Goal: Book appointment/travel/reservation

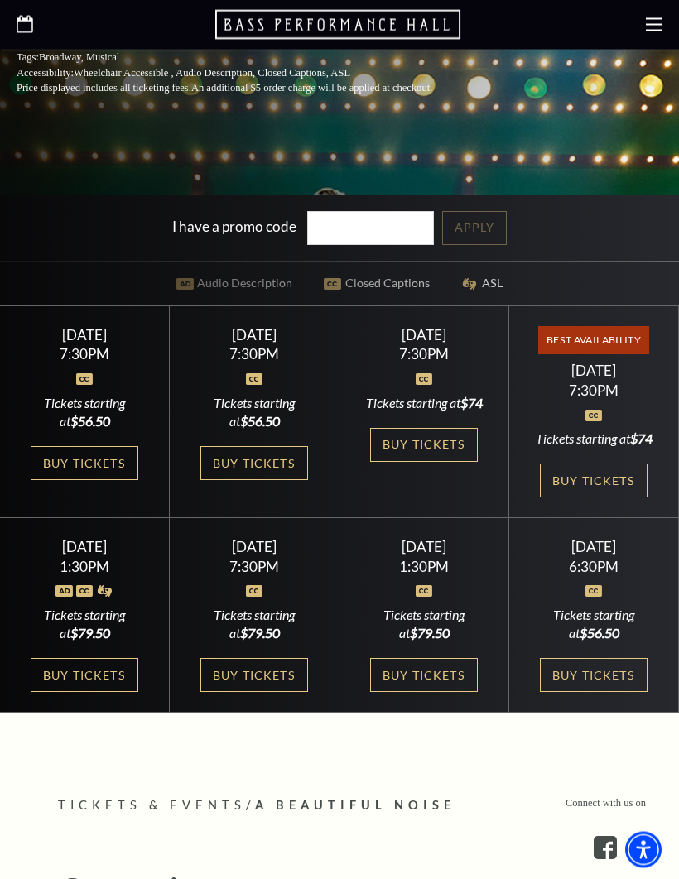
scroll to position [559, 0]
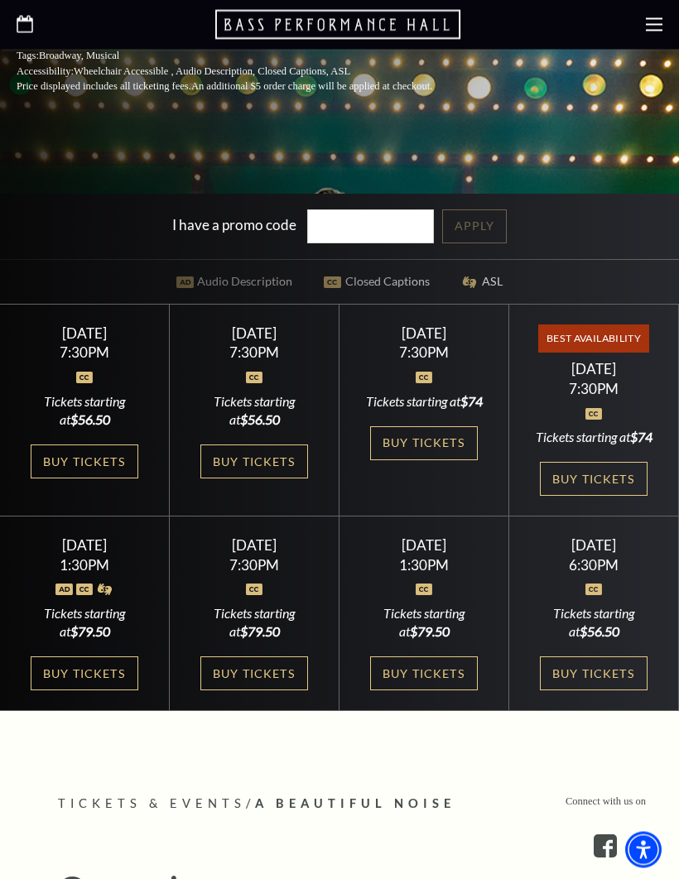
click at [418, 461] on link "Buy Tickets" at bounding box center [424, 444] width 108 height 34
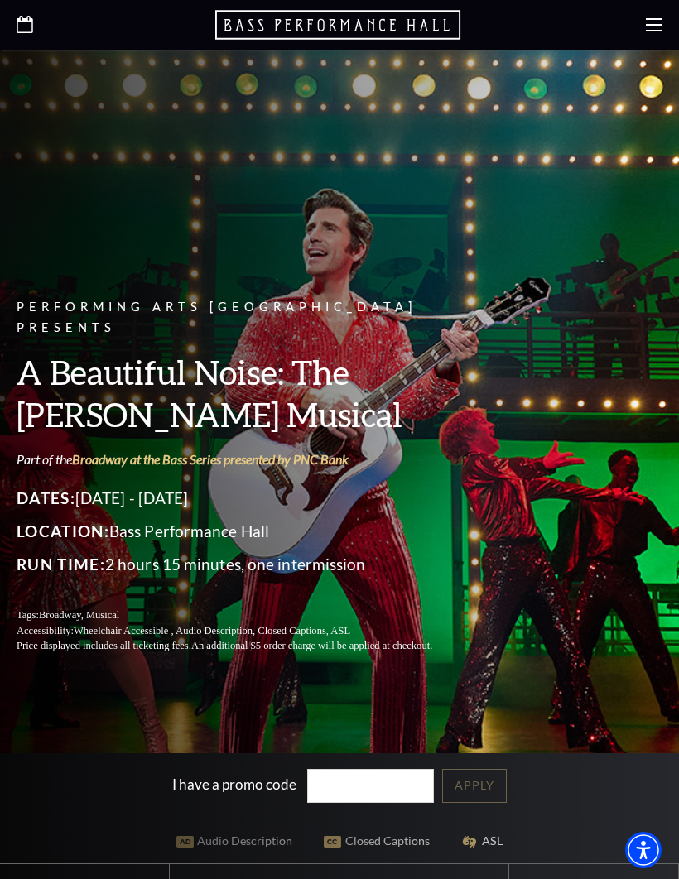
scroll to position [617, 0]
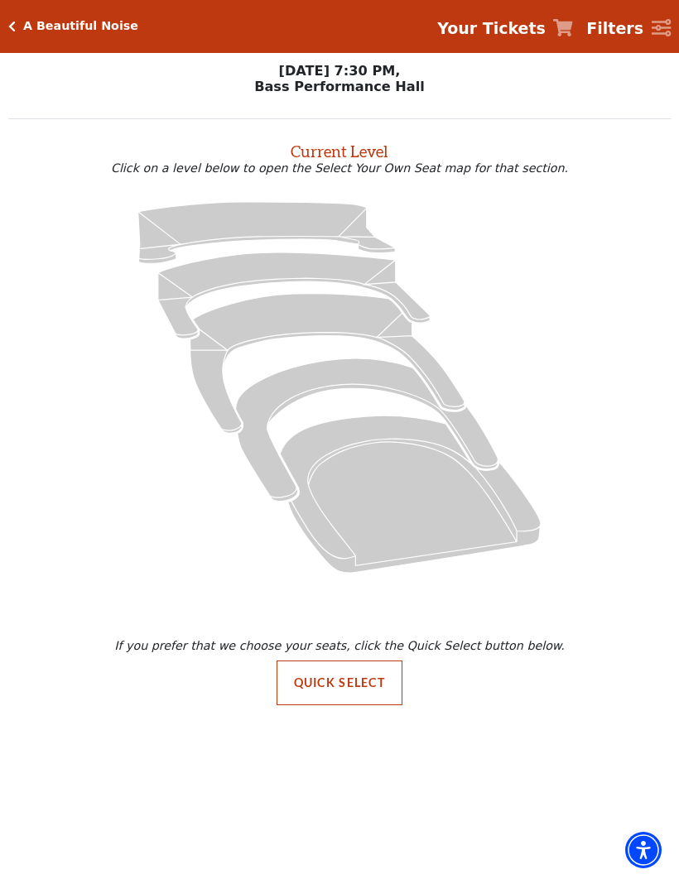
click at [295, 301] on icon "Mezzanine - Seats Available: 40" at bounding box center [327, 363] width 274 height 140
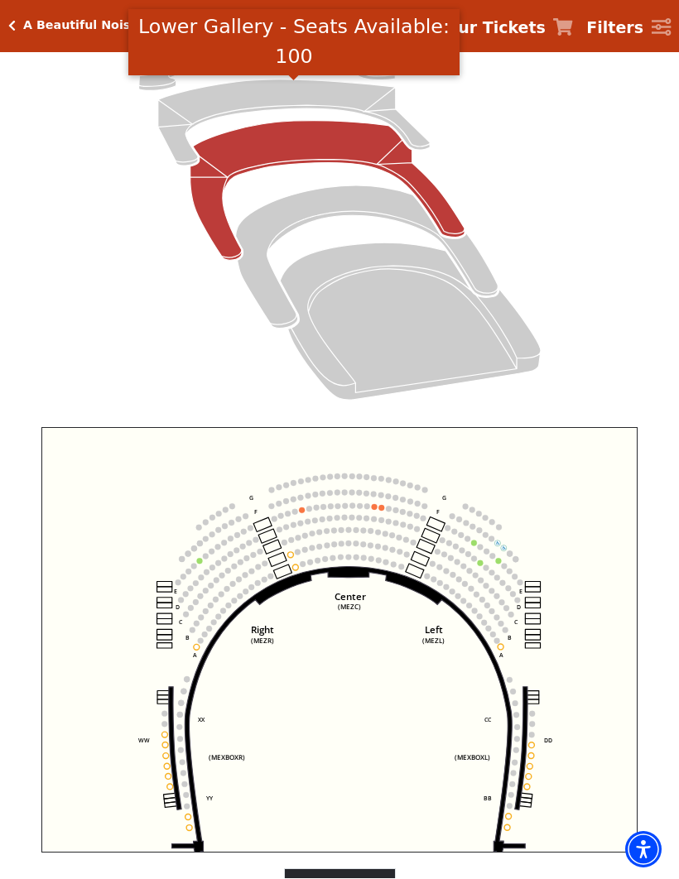
scroll to position [200, 0]
click at [267, 91] on icon "Lower Gallery - Seats Available: 100" at bounding box center [293, 122] width 271 height 86
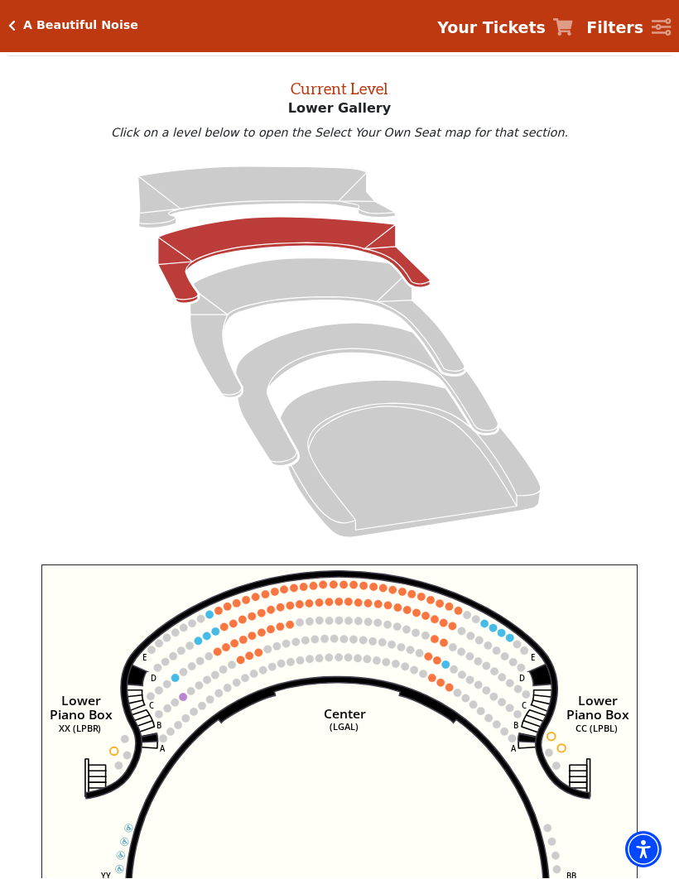
scroll to position [63, 0]
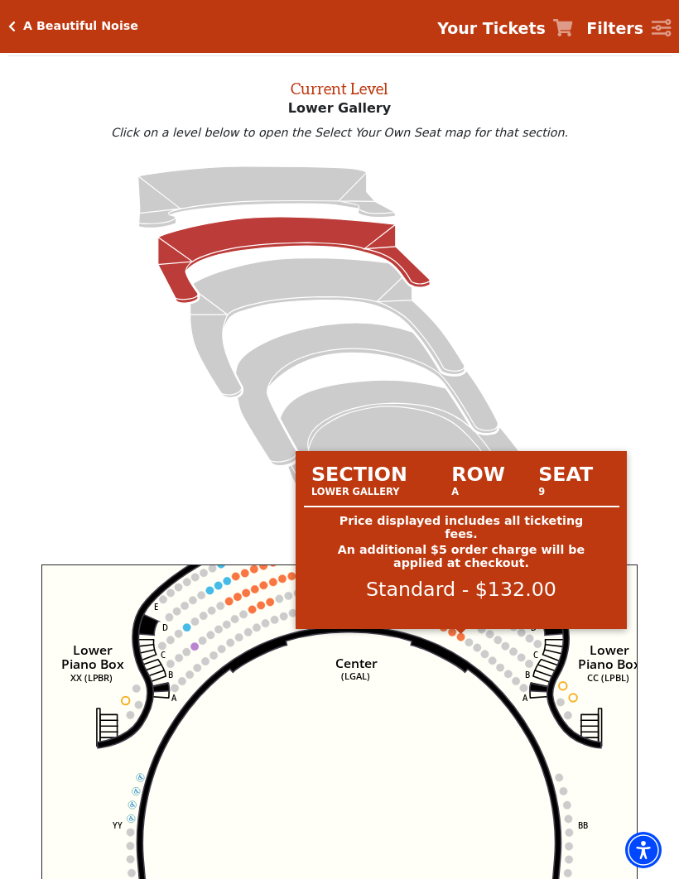
click at [463, 636] on circle at bounding box center [460, 636] width 7 height 7
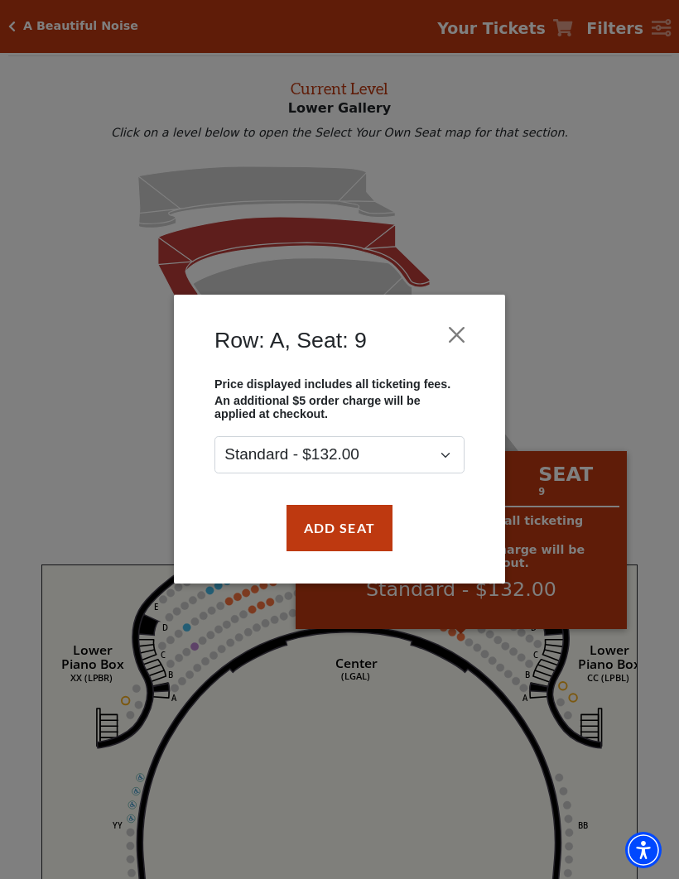
click at [85, 478] on div "Row: A, Seat: 9 Price displayed includes all ticketing fees. An additional $5 o…" at bounding box center [339, 439] width 679 height 879
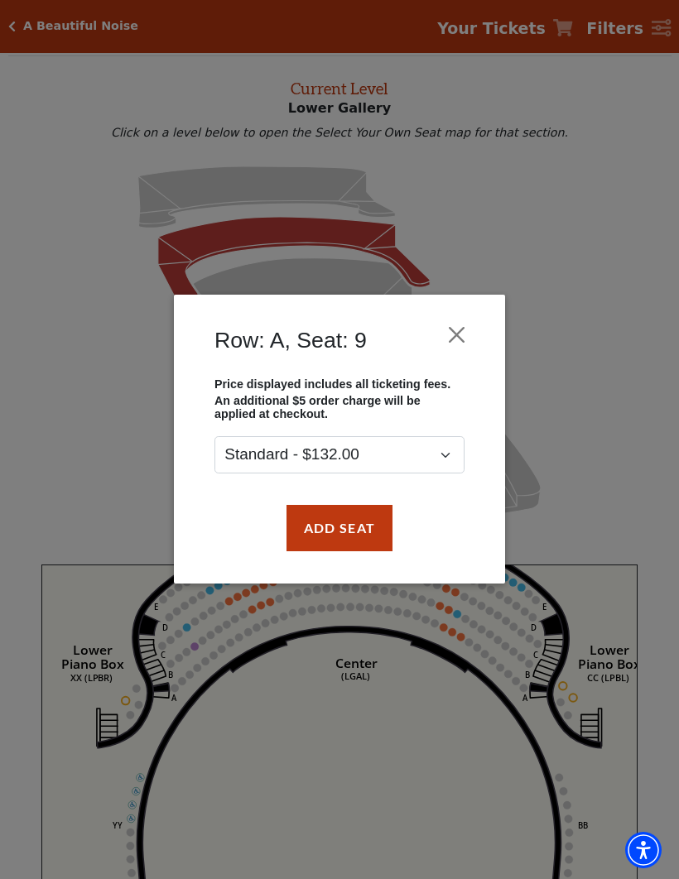
click at [449, 330] on button "Close" at bounding box center [456, 334] width 31 height 31
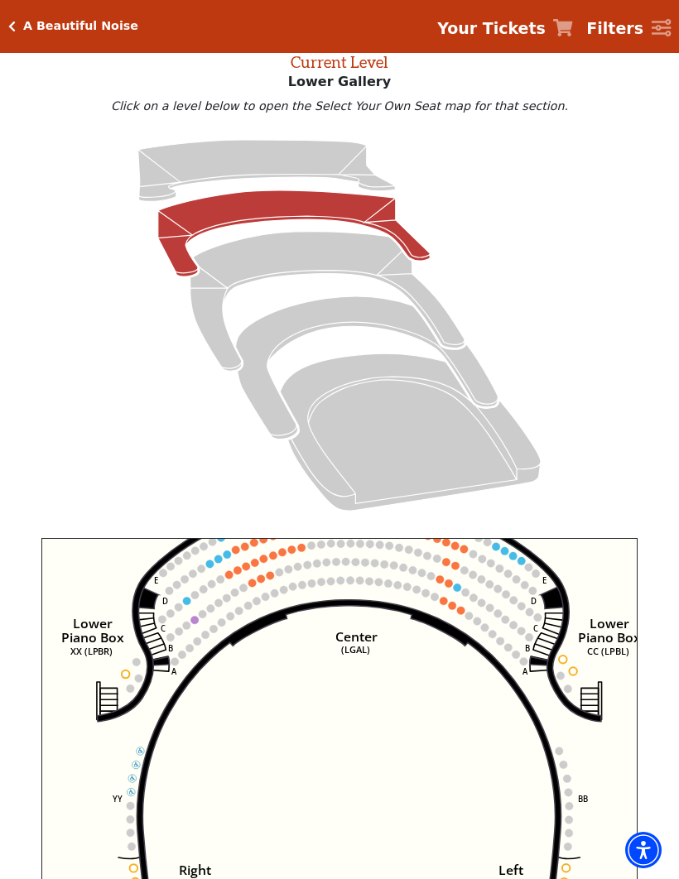
scroll to position [89, 0]
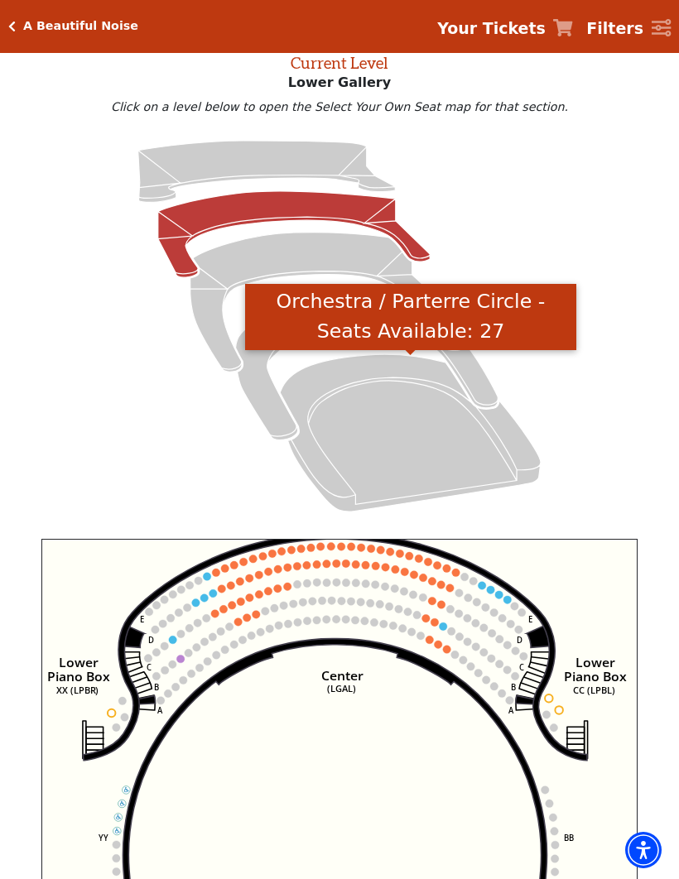
click at [431, 463] on icon "Orchestra / Parterre Circle - Seats Available: 27" at bounding box center [410, 432] width 261 height 157
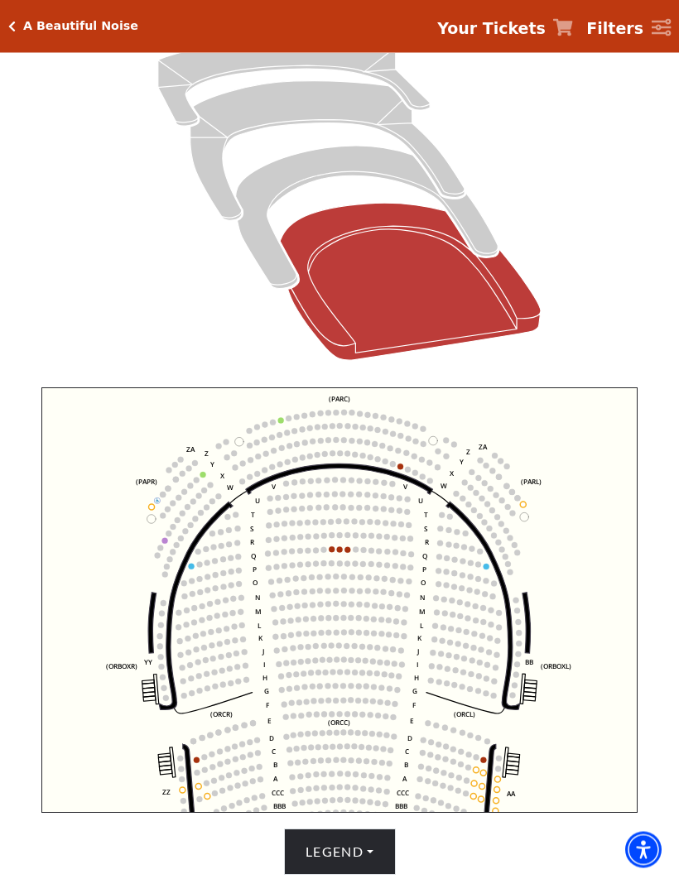
scroll to position [240, 0]
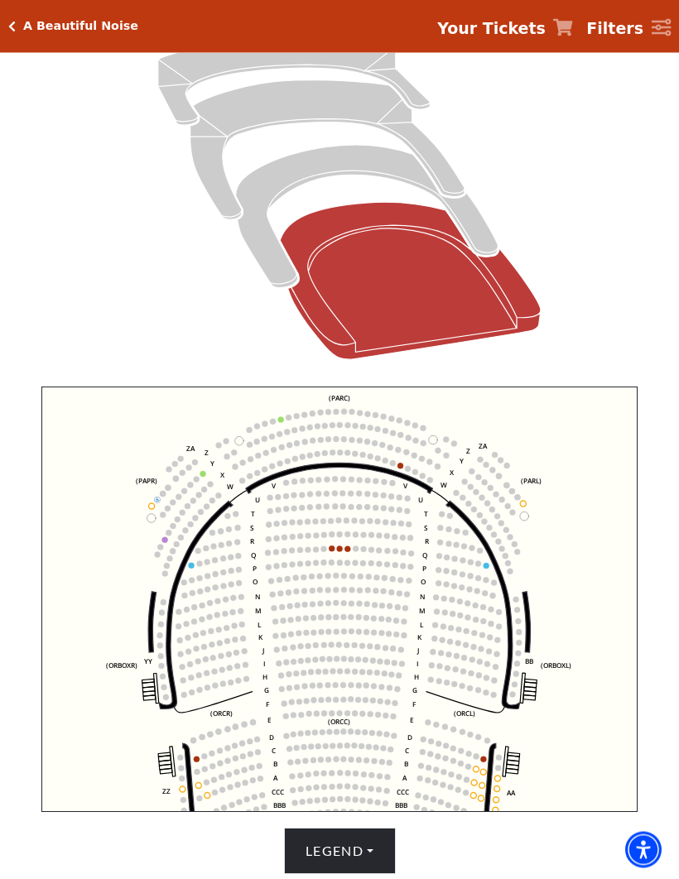
click at [348, 552] on circle at bounding box center [347, 550] width 6 height 6
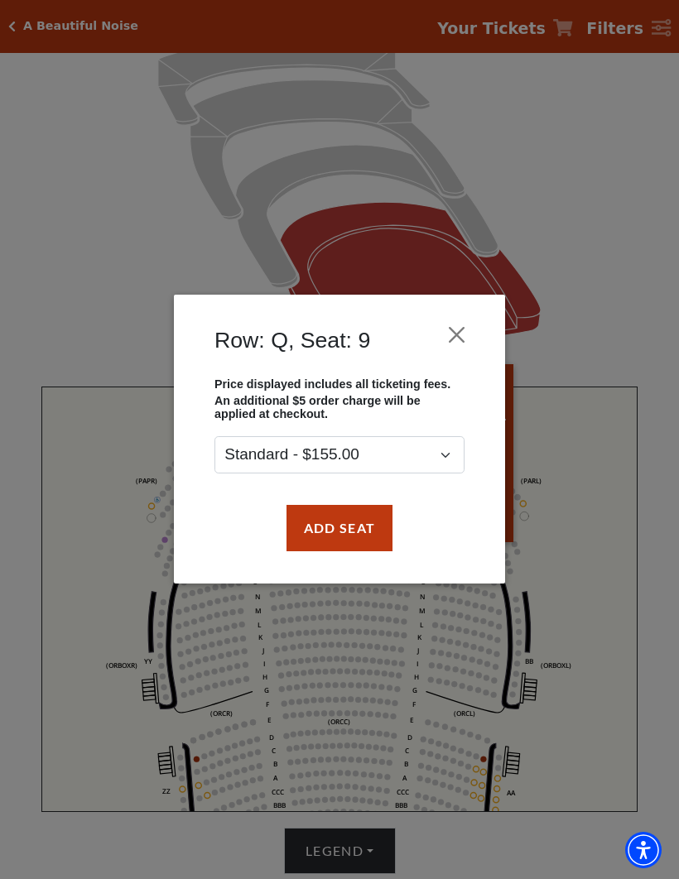
click at [460, 328] on button "Close" at bounding box center [456, 334] width 31 height 31
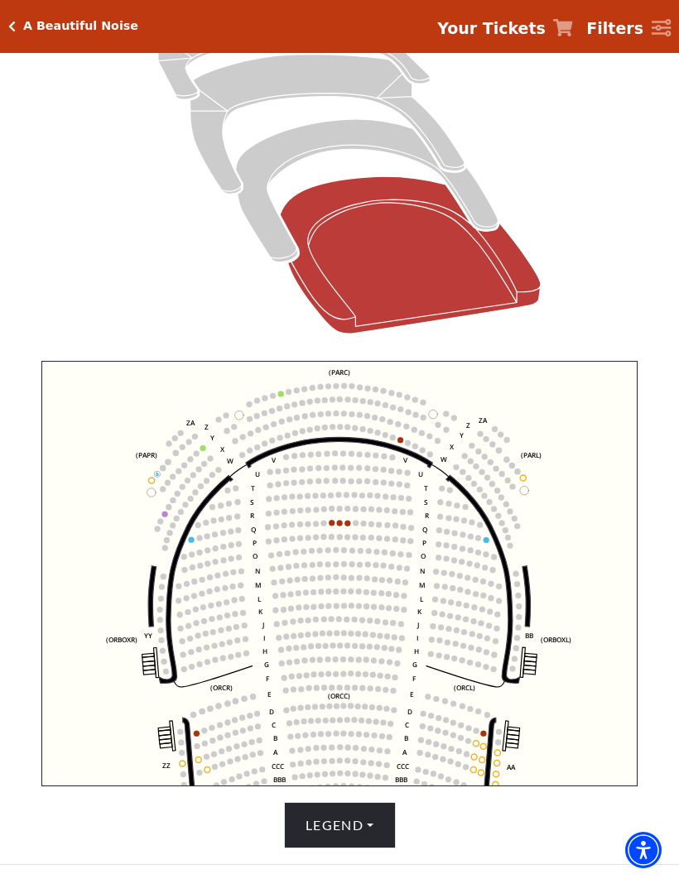
scroll to position [0, 0]
